Goal: Transaction & Acquisition: Obtain resource

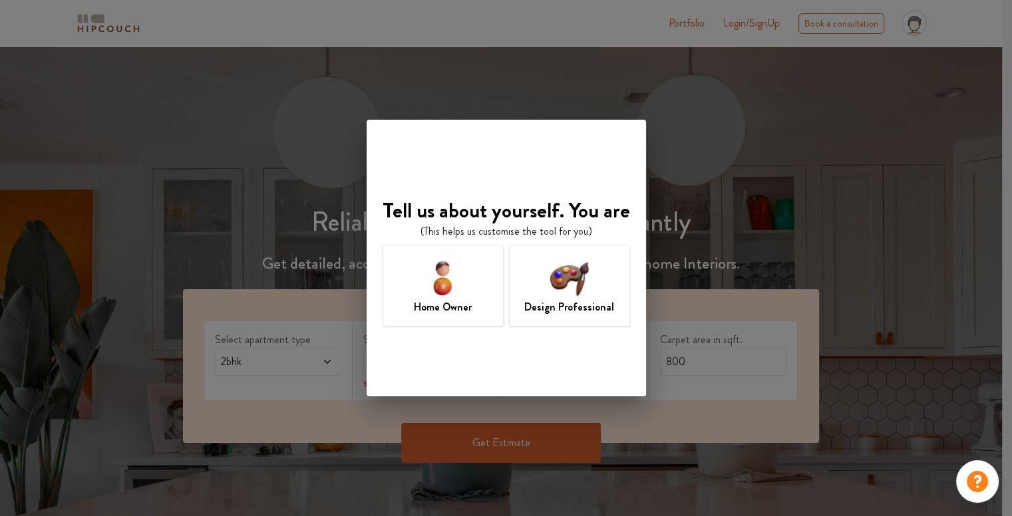
click at [547, 280] on img at bounding box center [568, 277] width 43 height 43
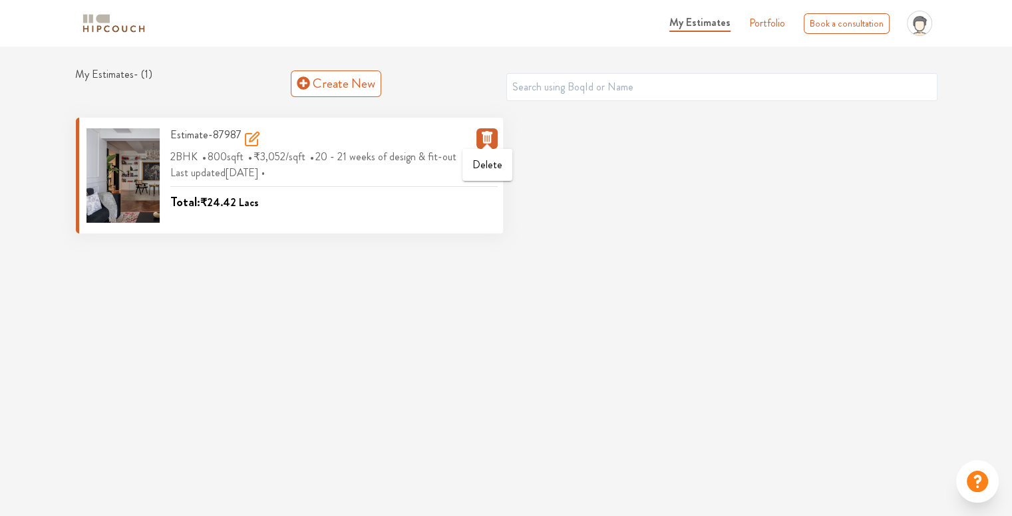
click at [484, 142] on span at bounding box center [487, 145] width 11 height 7
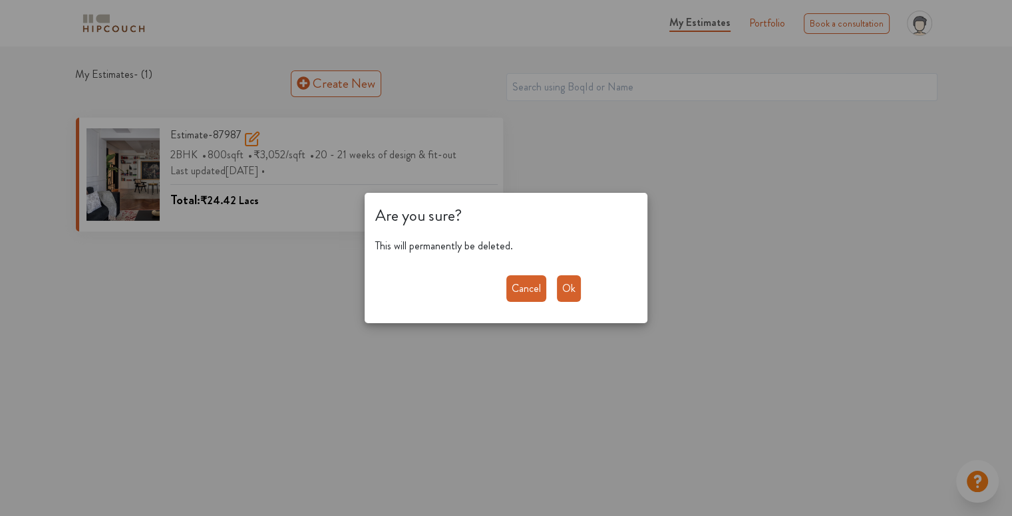
click at [573, 285] on button "Ok" at bounding box center [569, 288] width 24 height 27
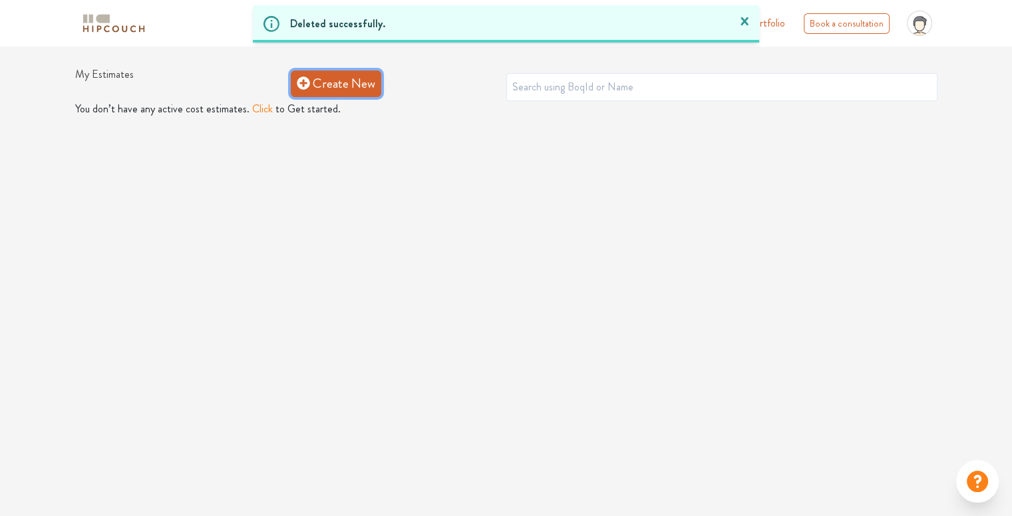
click at [363, 86] on link "Create New" at bounding box center [336, 84] width 90 height 27
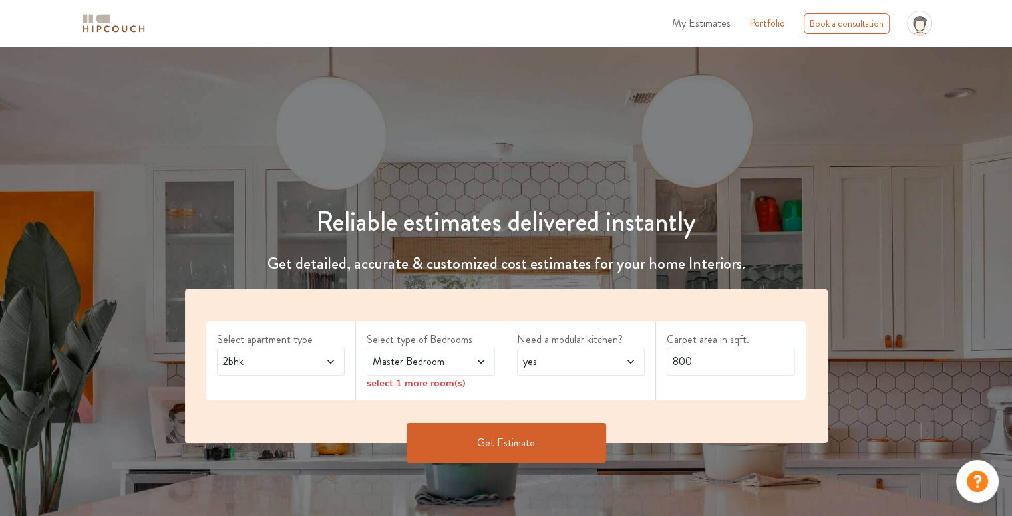
click at [324, 365] on span at bounding box center [321, 362] width 29 height 16
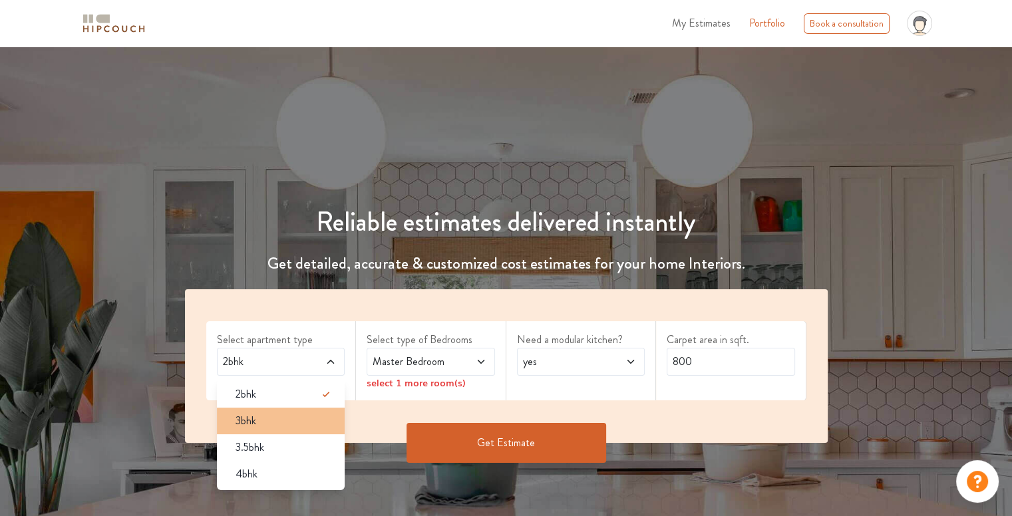
click at [287, 427] on div "3bhk" at bounding box center [285, 421] width 120 height 16
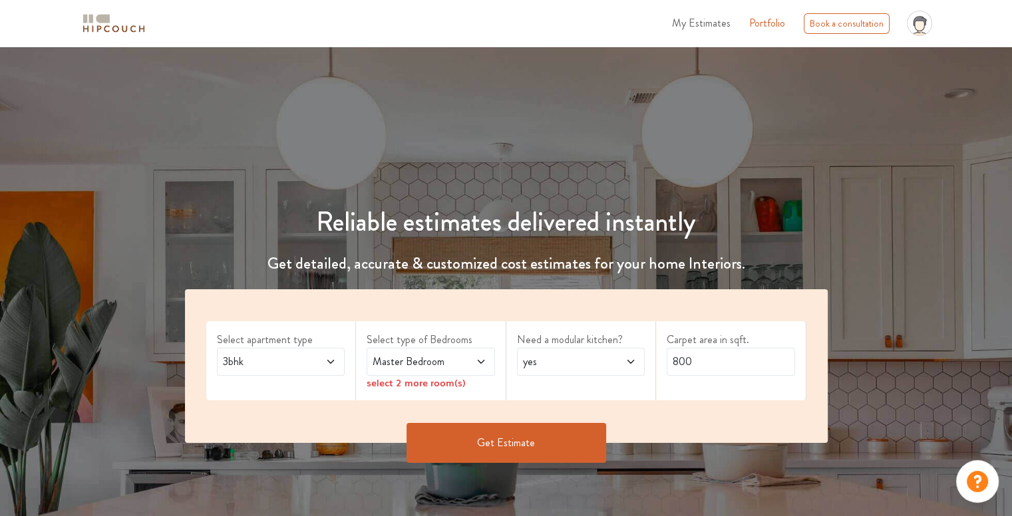
click at [295, 368] on span "3bhk" at bounding box center [263, 362] width 87 height 16
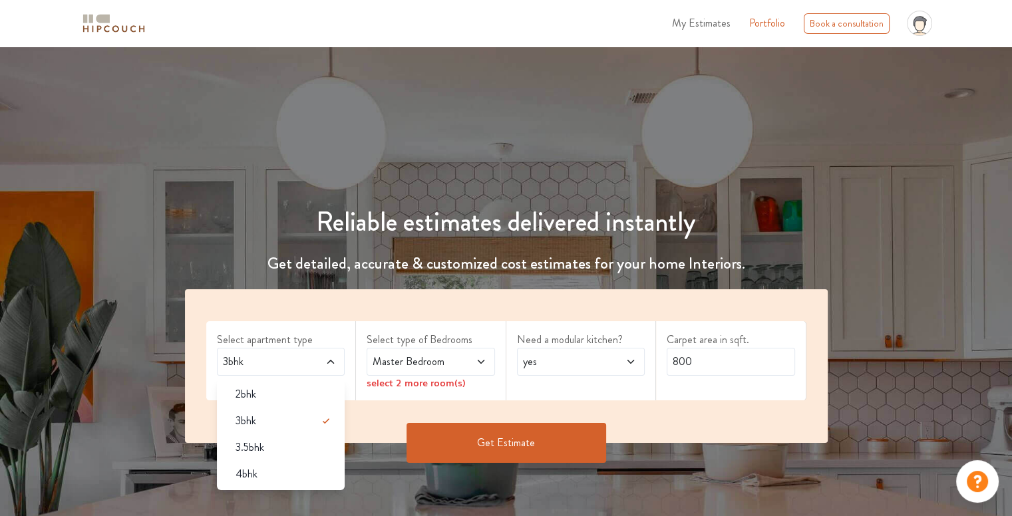
drag, startPoint x: 262, startPoint y: 477, endPoint x: 319, endPoint y: 431, distance: 72.8
click at [263, 477] on div "4bhk" at bounding box center [285, 474] width 120 height 16
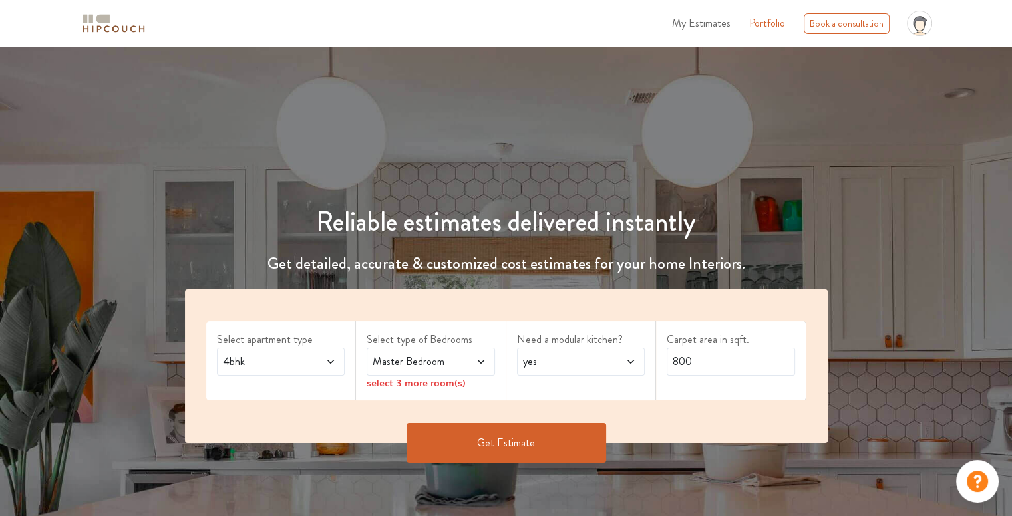
click at [468, 361] on span at bounding box center [471, 362] width 29 height 16
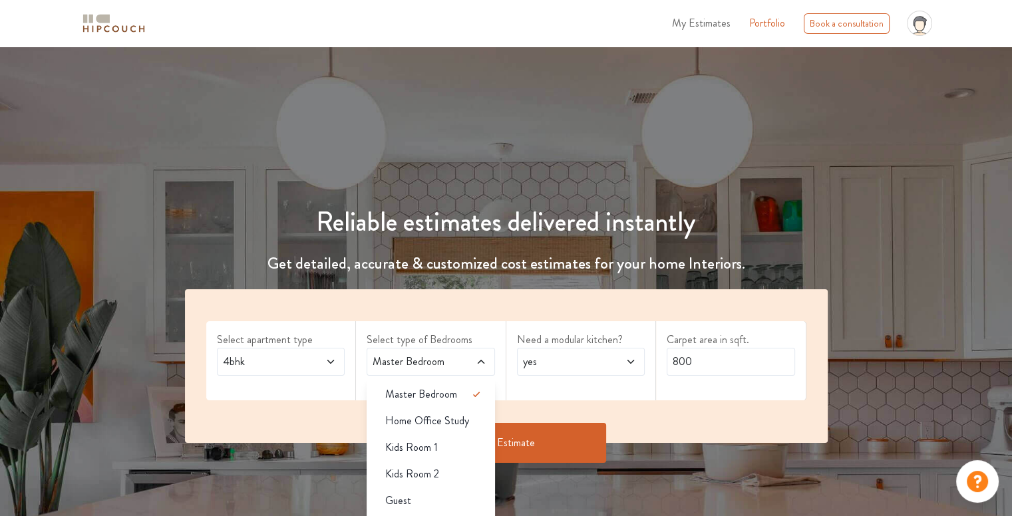
click at [545, 391] on div "Need a modular kitchen? yes" at bounding box center [581, 360] width 150 height 79
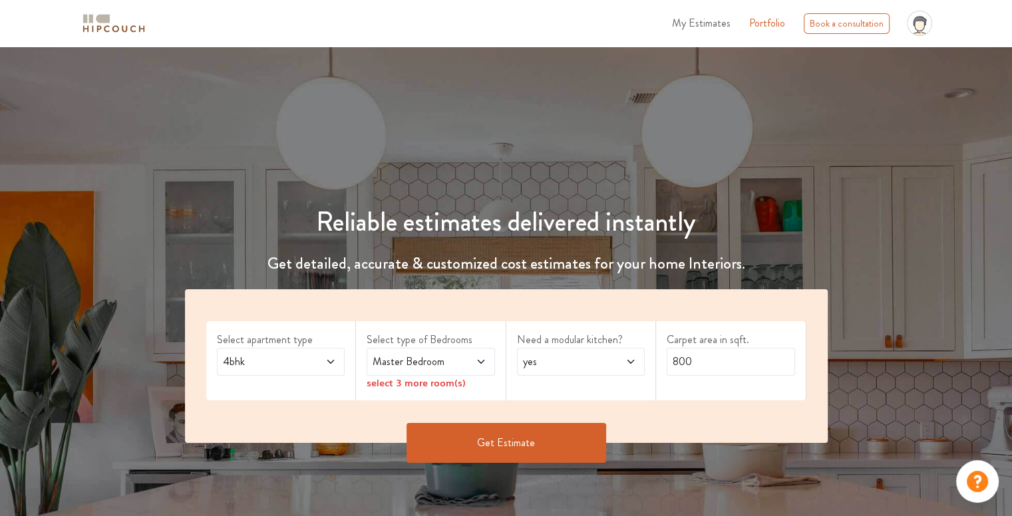
click at [458, 365] on span at bounding box center [471, 362] width 29 height 16
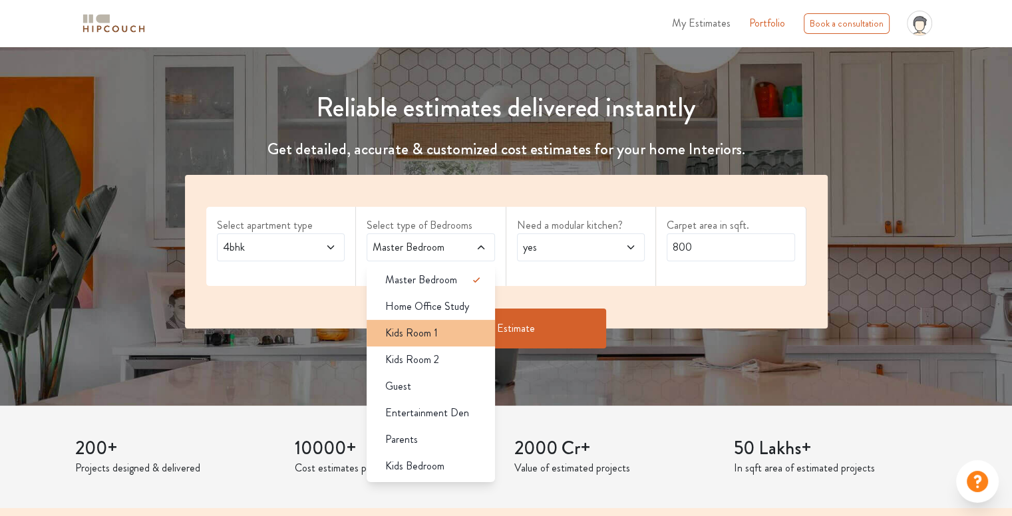
scroll to position [133, 0]
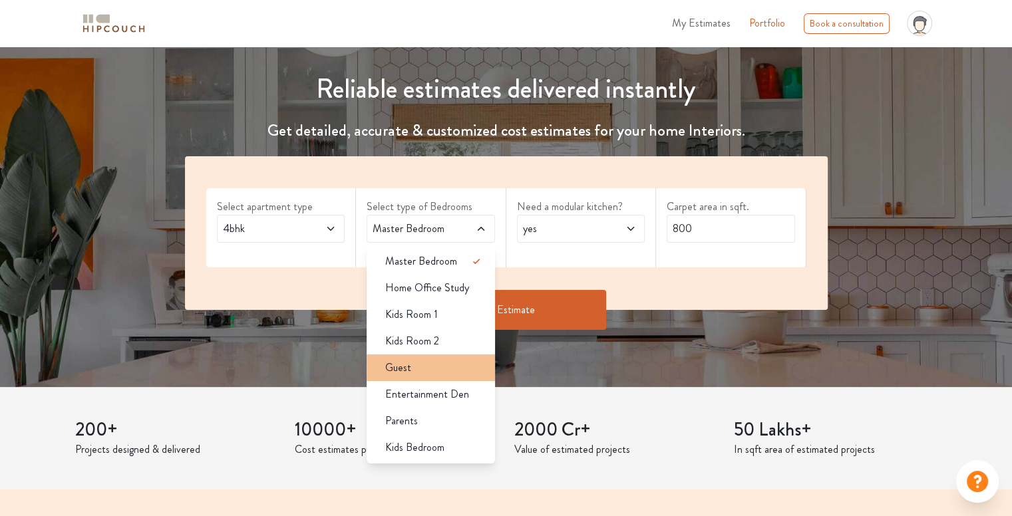
click at [426, 373] on div "Guest" at bounding box center [435, 368] width 120 height 16
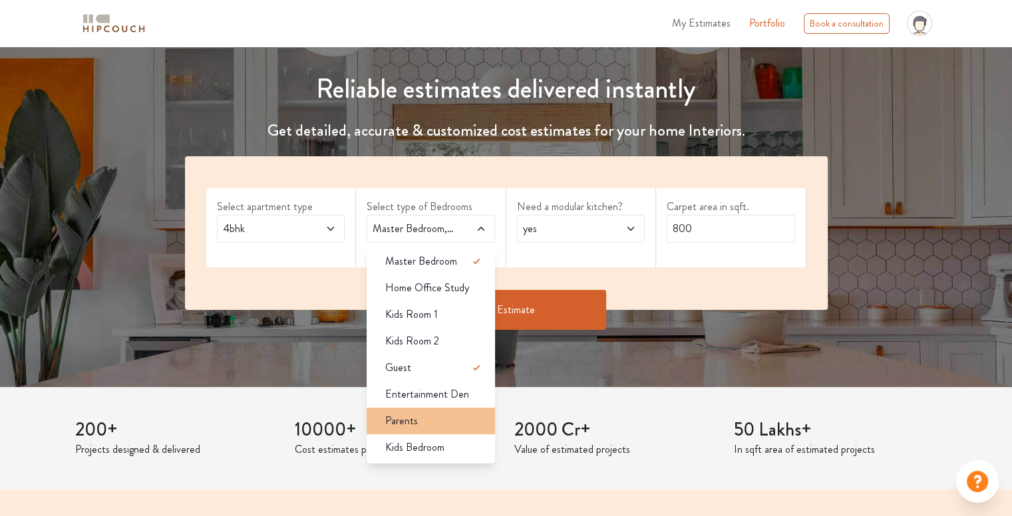
click at [424, 421] on div "Parents" at bounding box center [435, 421] width 120 height 16
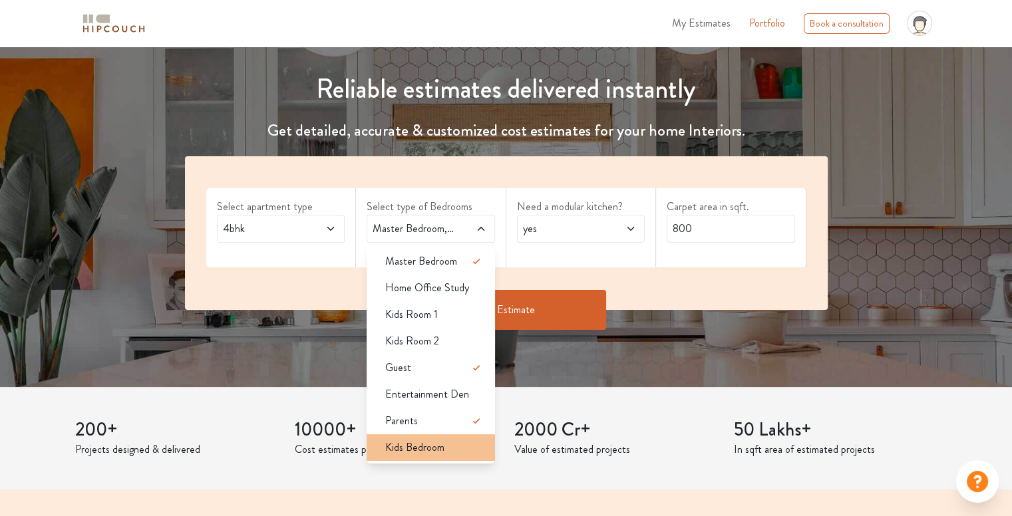
click at [424, 443] on span "Kids Bedroom" at bounding box center [414, 448] width 59 height 16
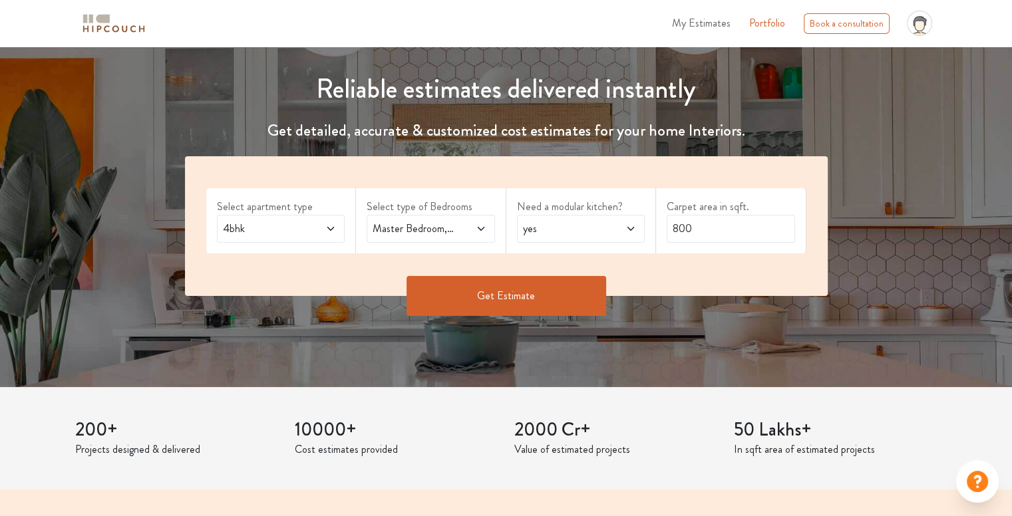
click at [566, 226] on span "yes" at bounding box center [563, 229] width 87 height 16
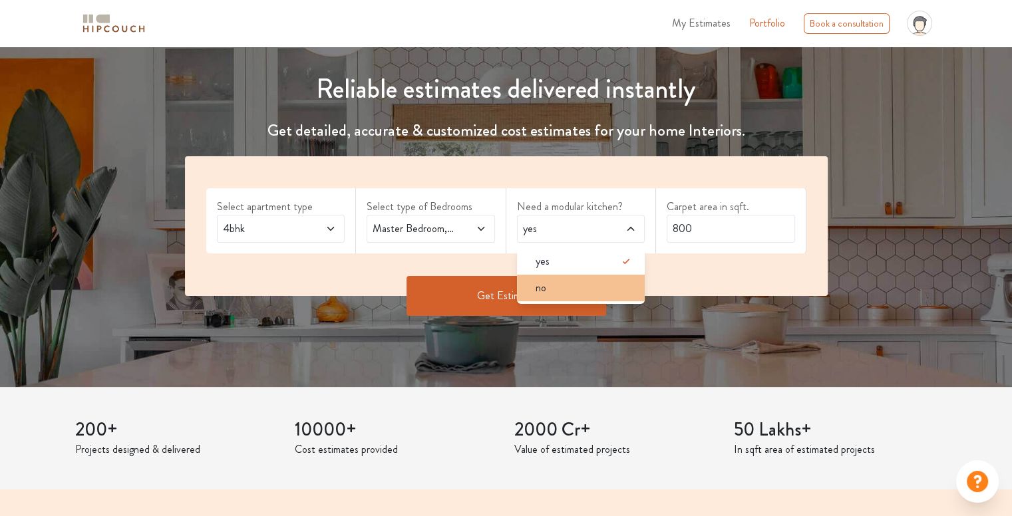
click at [546, 297] on li "no" at bounding box center [581, 288] width 128 height 27
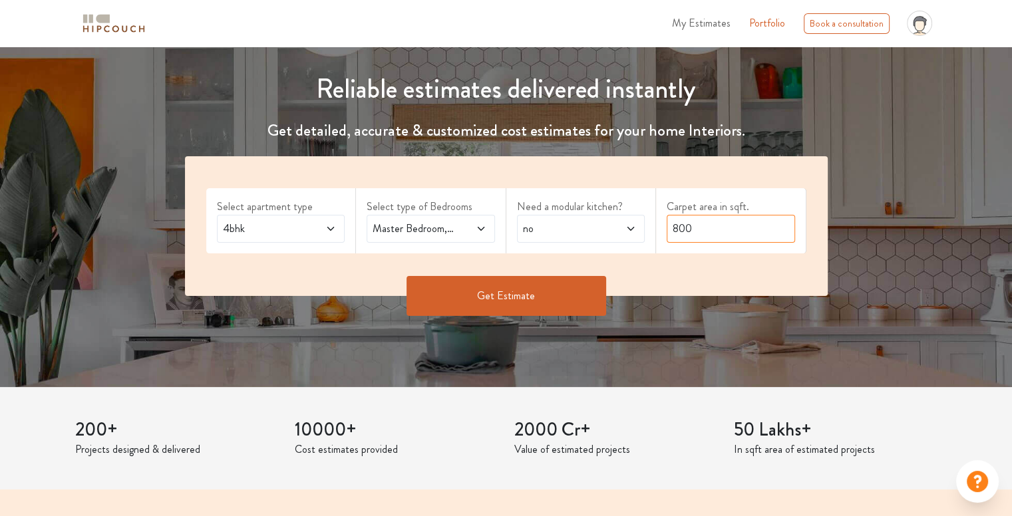
drag, startPoint x: 699, startPoint y: 222, endPoint x: 649, endPoint y: 225, distance: 50.0
click at [649, 225] on div "Select apartment type 4bhk Select type of Bedrooms Master Bedroom,Guest,Parents…" at bounding box center [506, 226] width 643 height 140
type input "1600"
click at [518, 299] on button "Get Estimate" at bounding box center [506, 296] width 200 height 40
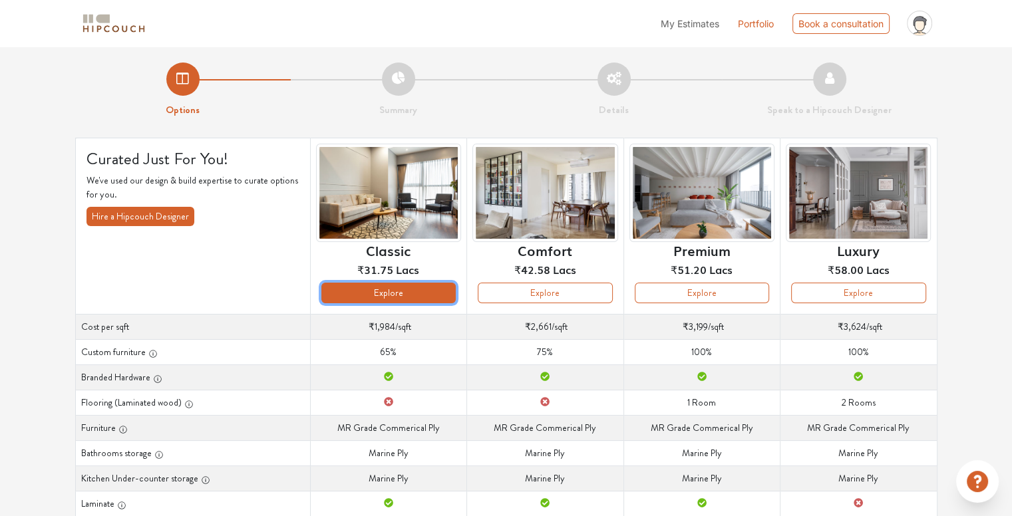
click at [445, 291] on button "Explore" at bounding box center [388, 293] width 134 height 21
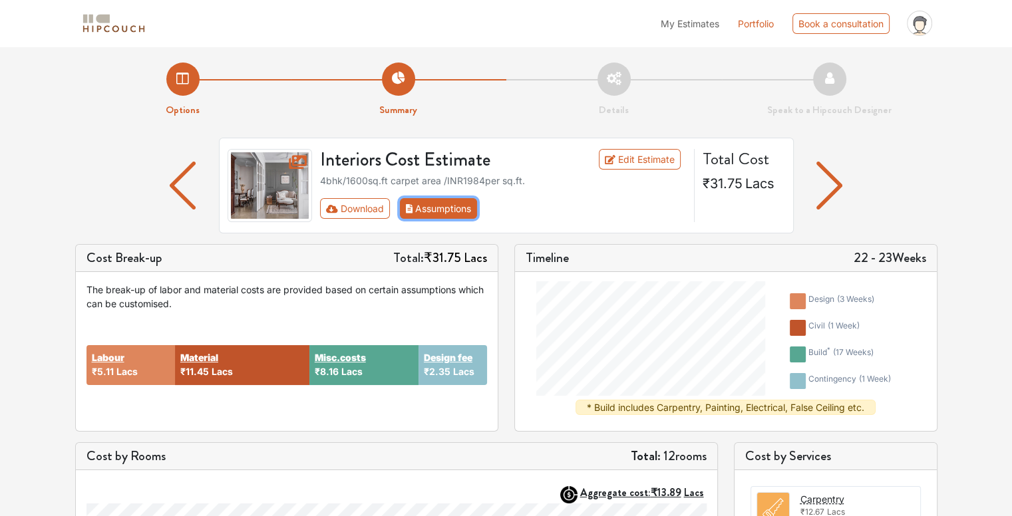
click at [465, 204] on button "Assumptions" at bounding box center [439, 208] width 78 height 21
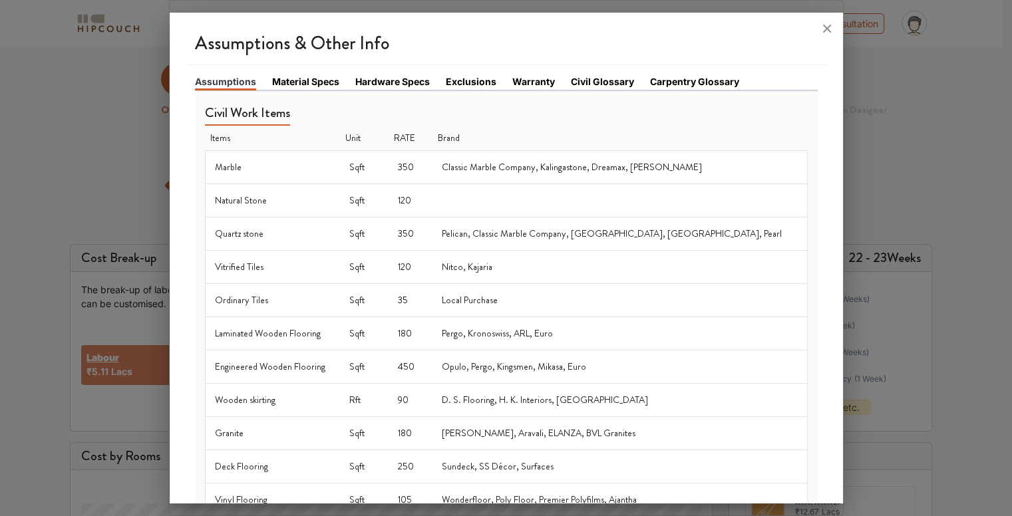
click at [432, 163] on td "350" at bounding box center [410, 167] width 44 height 33
click at [432, 166] on td "350" at bounding box center [410, 167] width 44 height 33
click at [432, 200] on td "120" at bounding box center [410, 200] width 44 height 33
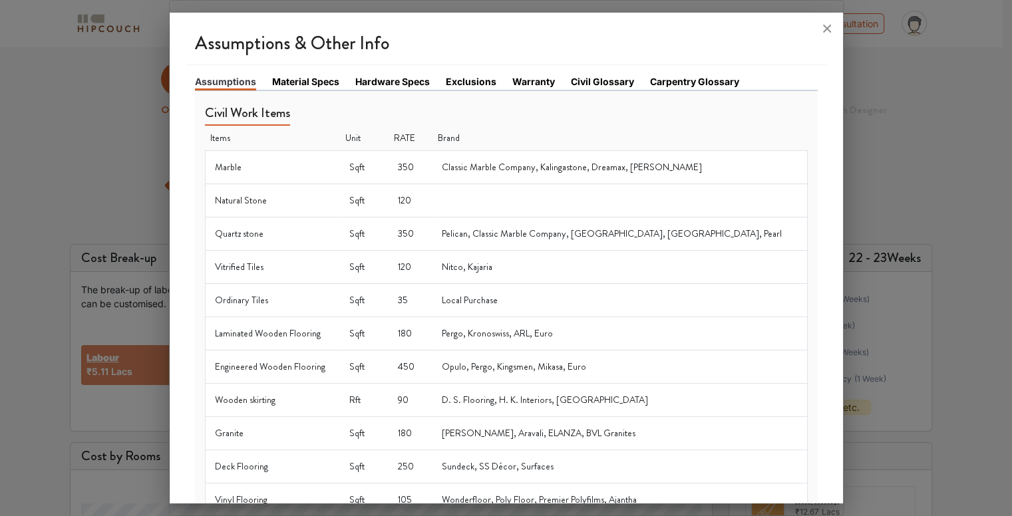
click at [307, 75] on link "Material Specs" at bounding box center [305, 82] width 67 height 14
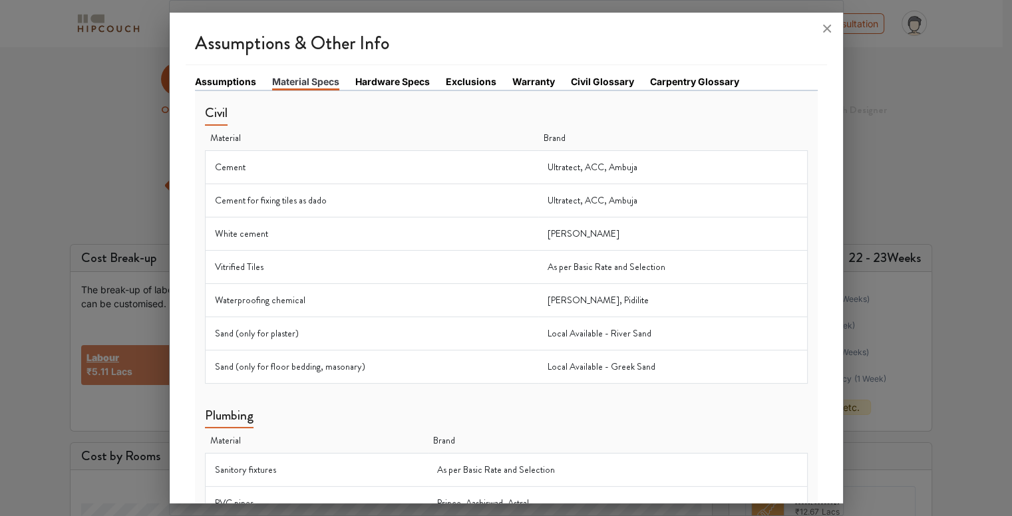
click at [402, 75] on link "Hardware Specs" at bounding box center [392, 82] width 75 height 14
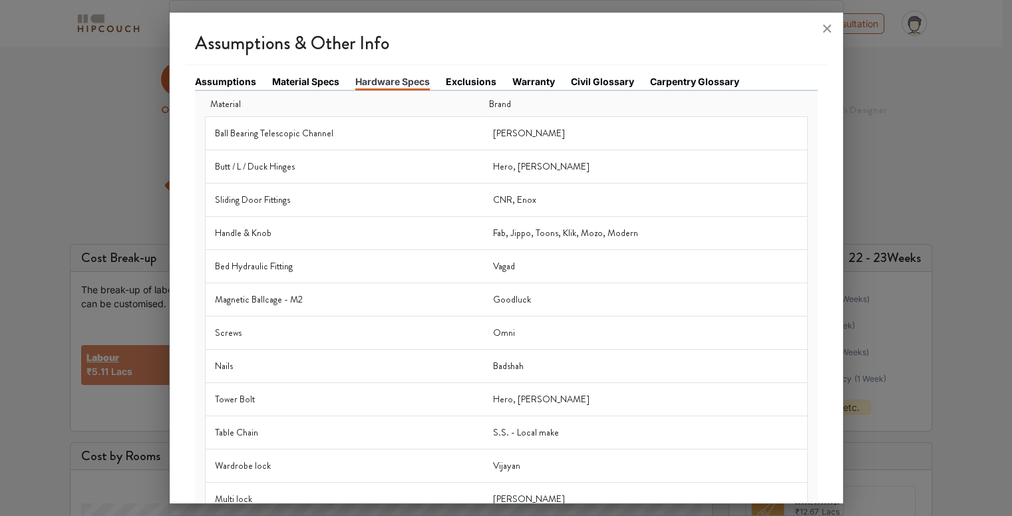
click at [492, 73] on div "Assumptions Material Specs Hardware Specs Exclusions Warranty Civil Glossary Ca…" at bounding box center [506, 400] width 641 height 671
click at [540, 78] on link "Warranty" at bounding box center [533, 82] width 43 height 14
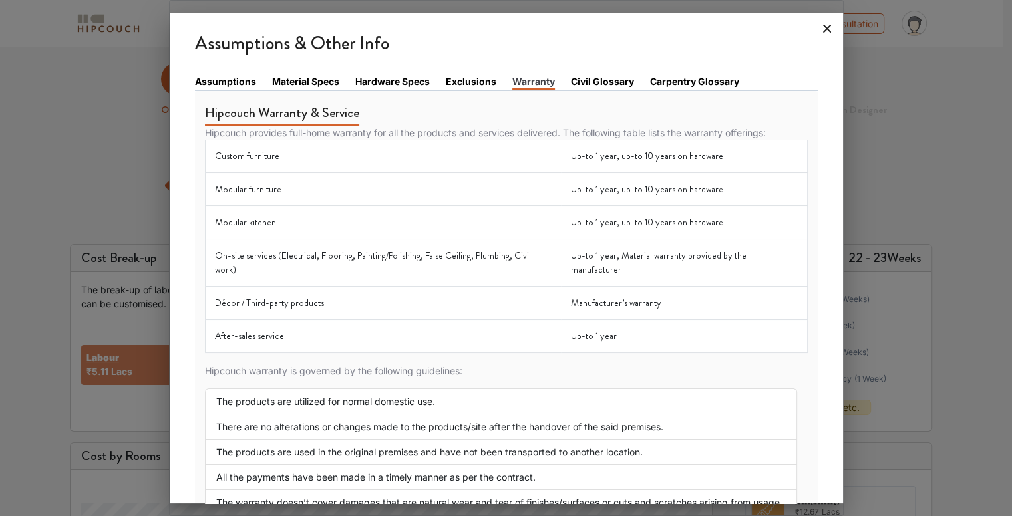
click at [822, 31] on icon at bounding box center [826, 28] width 21 height 21
